Goal: Obtain resource: Download file/media

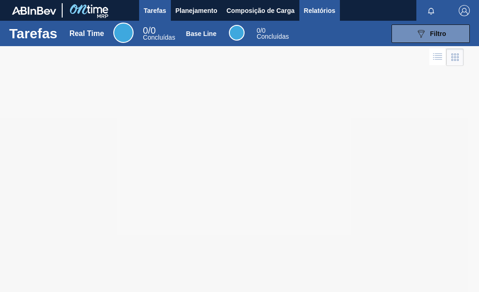
click at [316, 15] on span "Relatórios" at bounding box center [319, 10] width 31 height 11
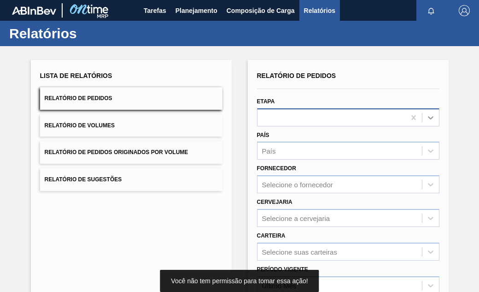
click at [426, 116] on icon at bounding box center [430, 117] width 9 height 9
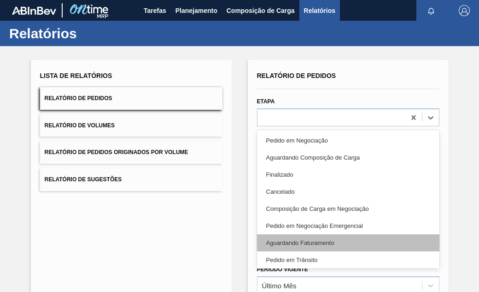
click at [322, 238] on div "Aguardando Faturamento" at bounding box center [348, 242] width 182 height 17
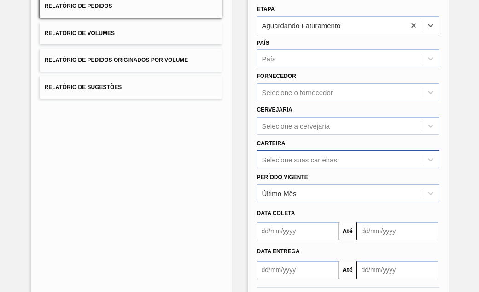
click at [386, 161] on div "Selecione suas carteiras" at bounding box center [348, 159] width 182 height 18
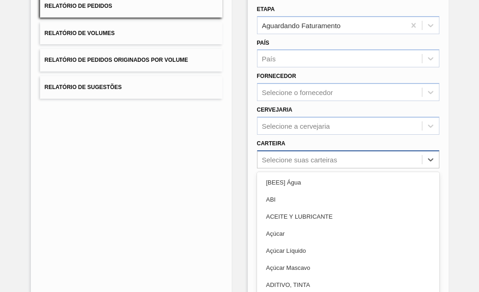
scroll to position [114, 0]
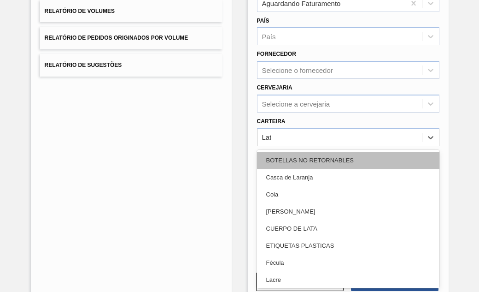
type input "Lata"
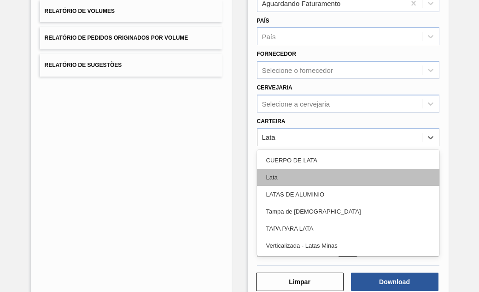
click at [307, 174] on div "Lata" at bounding box center [348, 177] width 182 height 17
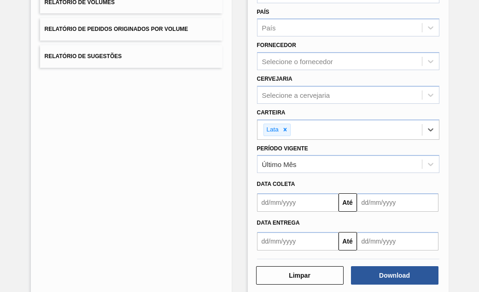
scroll to position [137, 0]
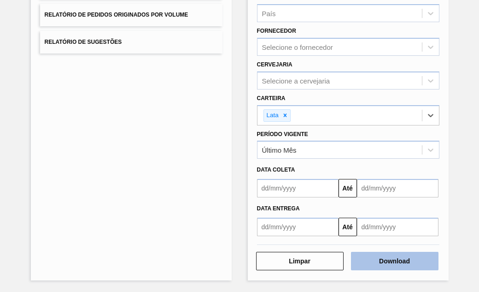
click at [405, 266] on button "Download" at bounding box center [395, 260] width 88 height 18
